Goal: Register for event/course

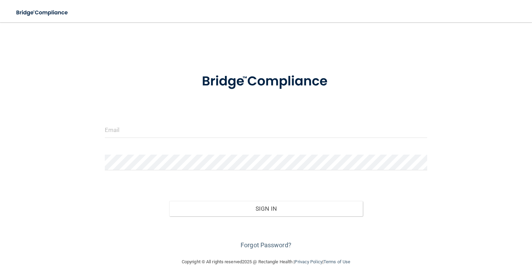
drag, startPoint x: 142, startPoint y: 139, endPoint x: 136, endPoint y: 133, distance: 8.4
click at [136, 133] on div at bounding box center [266, 132] width 333 height 21
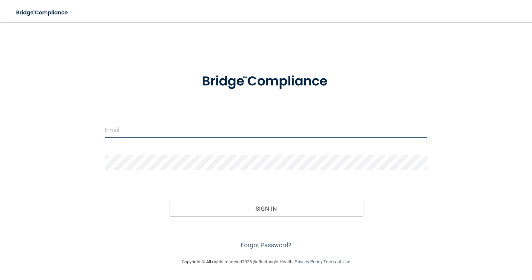
click at [136, 133] on input "email" at bounding box center [266, 130] width 323 height 16
type input "[EMAIL_ADDRESS][DOMAIN_NAME]"
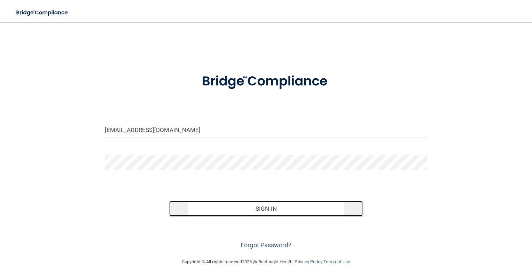
click at [197, 207] on button "Sign In" at bounding box center [266, 208] width 194 height 15
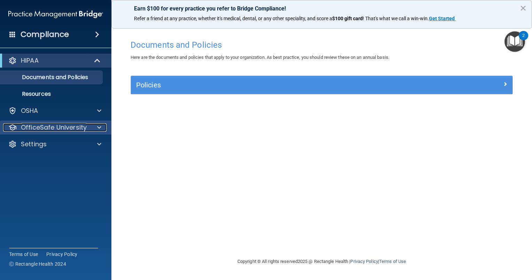
click at [73, 127] on p "OfficeSafe University" at bounding box center [54, 127] width 66 height 8
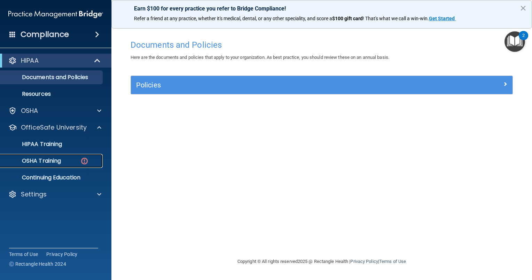
click at [57, 167] on link "OSHA Training" at bounding box center [48, 161] width 110 height 14
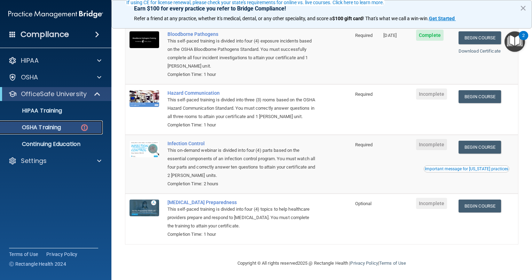
scroll to position [77, 0]
drag, startPoint x: 478, startPoint y: 95, endPoint x: 472, endPoint y: 91, distance: 7.0
click at [472, 91] on link "Begin Course" at bounding box center [480, 96] width 43 height 13
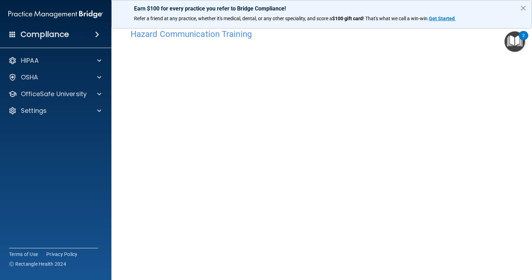
scroll to position [11, 0]
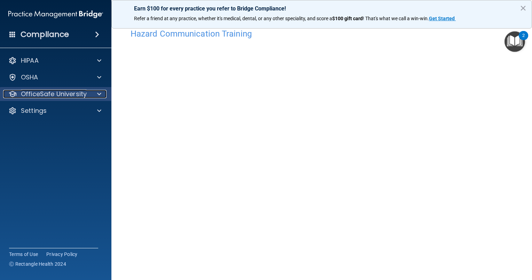
drag, startPoint x: 56, startPoint y: 92, endPoint x: 44, endPoint y: 94, distance: 12.4
click at [44, 94] on p "OfficeSafe University" at bounding box center [54, 94] width 66 height 8
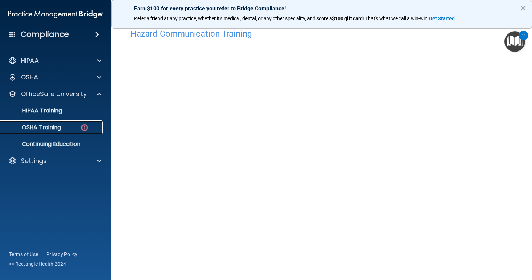
click at [62, 126] on div "OSHA Training" at bounding box center [52, 127] width 95 height 7
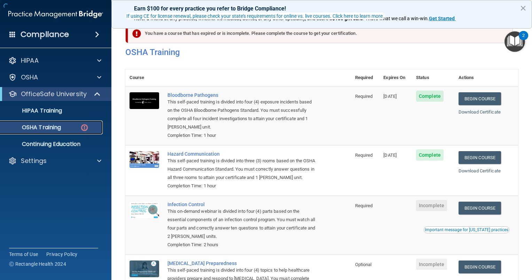
scroll to position [59, 0]
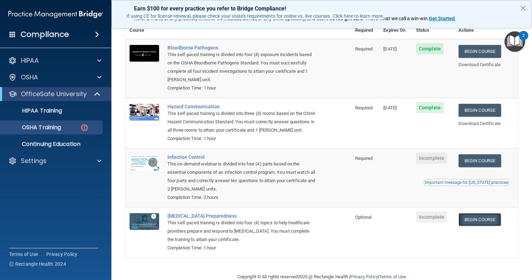
click at [474, 226] on link "Begin Course" at bounding box center [480, 219] width 43 height 13
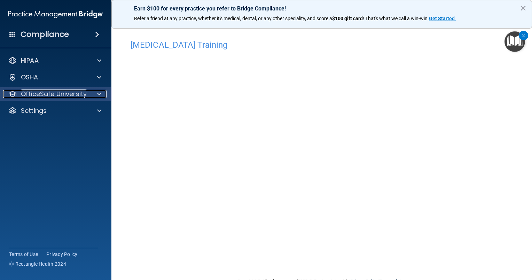
drag, startPoint x: 89, startPoint y: 91, endPoint x: 71, endPoint y: 93, distance: 18.7
click at [71, 93] on p "OfficeSafe University" at bounding box center [54, 94] width 66 height 8
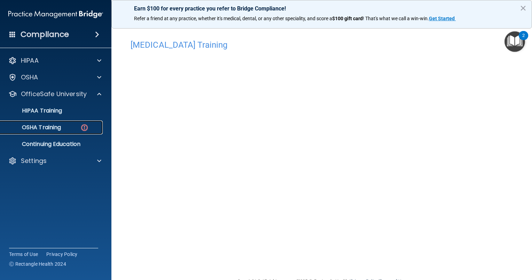
click at [64, 126] on div "OSHA Training" at bounding box center [52, 127] width 95 height 7
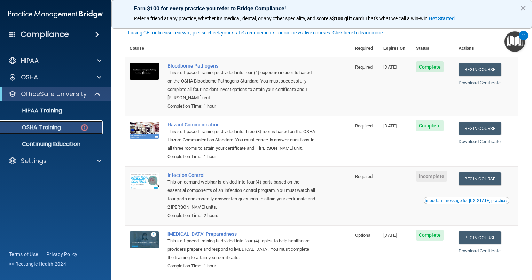
scroll to position [42, 0]
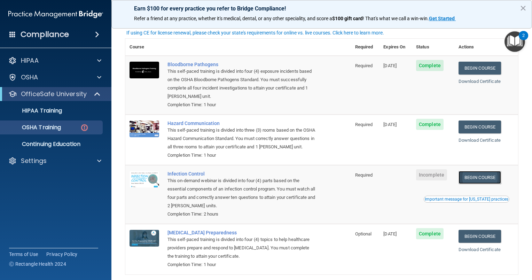
drag, startPoint x: 468, startPoint y: 188, endPoint x: 465, endPoint y: 190, distance: 3.9
click at [465, 184] on link "Begin Course" at bounding box center [480, 177] width 43 height 13
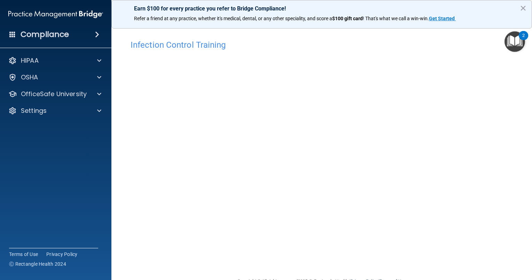
scroll to position [18, 0]
